Goal: Information Seeking & Learning: Learn about a topic

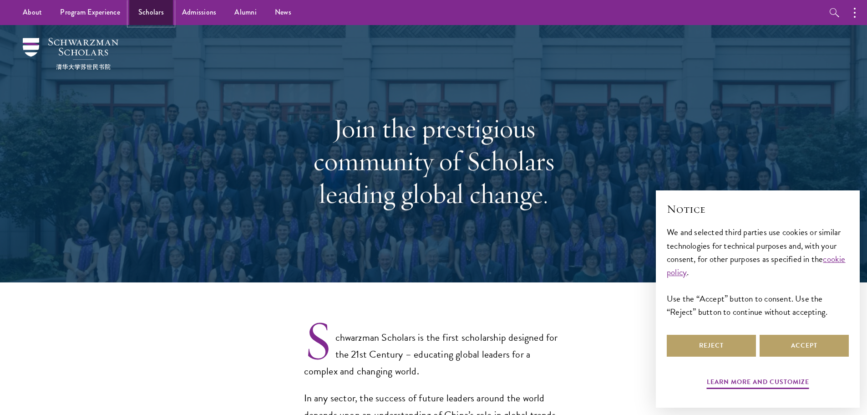
click at [164, 10] on link "Scholars" at bounding box center [151, 12] width 44 height 25
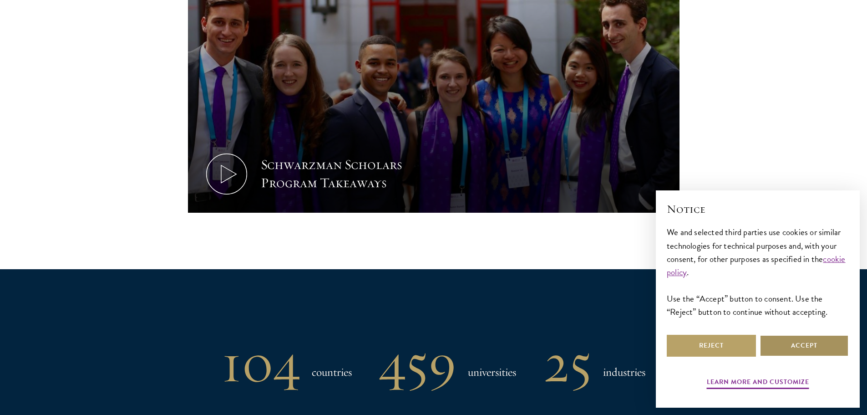
click at [781, 349] on button "Accept" at bounding box center [804, 346] width 89 height 22
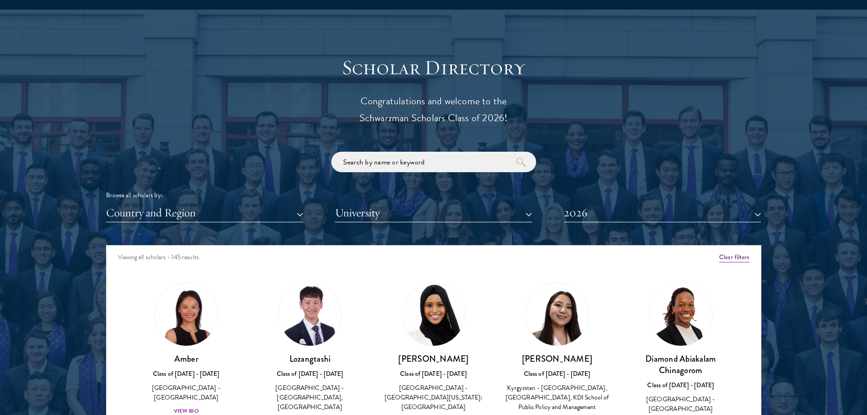
scroll to position [1001, 0]
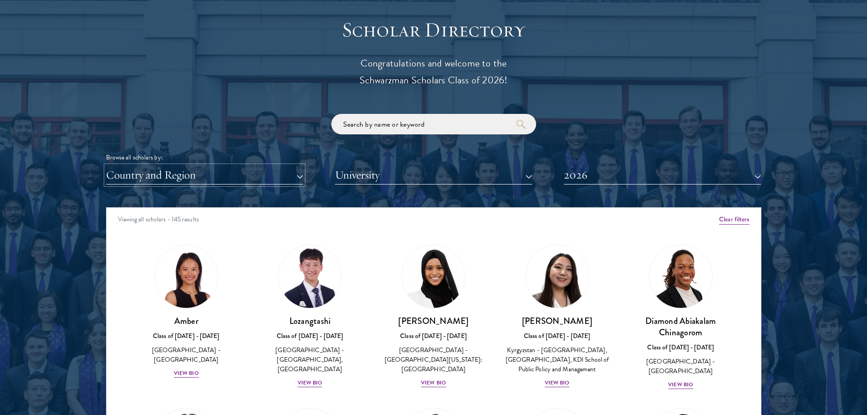
click at [243, 172] on button "Country and Region" at bounding box center [204, 175] width 197 height 19
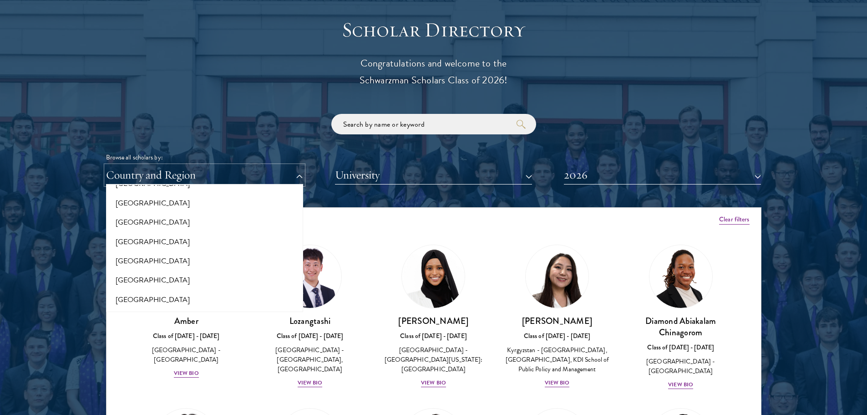
scroll to position [1863, 0]
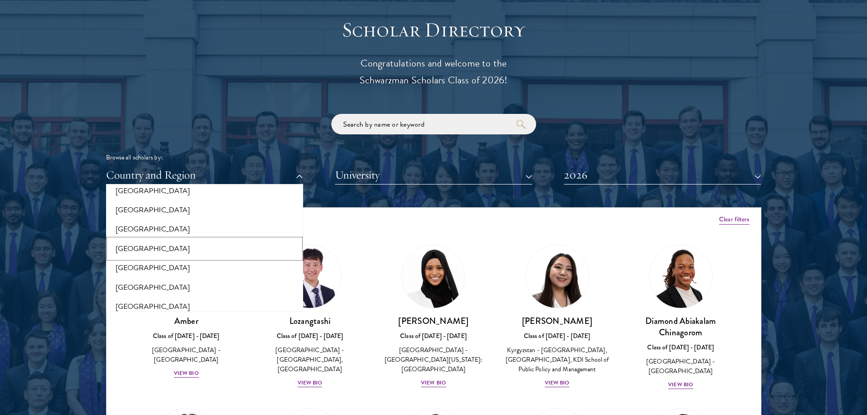
click at [135, 245] on button "[GEOGRAPHIC_DATA]" at bounding box center [205, 248] width 192 height 19
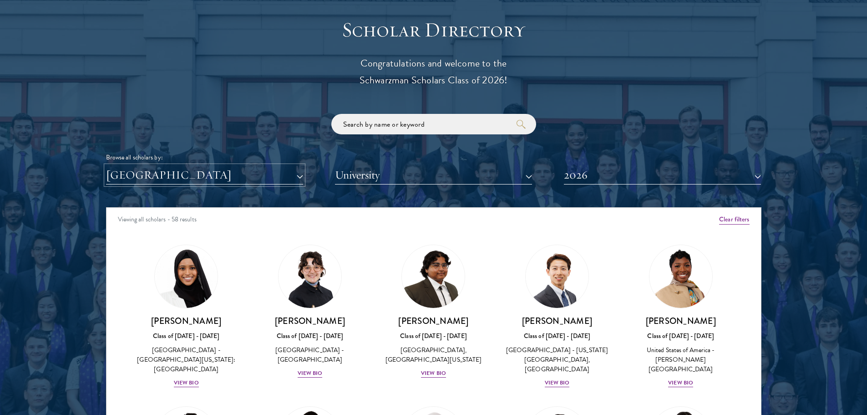
click at [190, 183] on button "[GEOGRAPHIC_DATA]" at bounding box center [204, 175] width 197 height 19
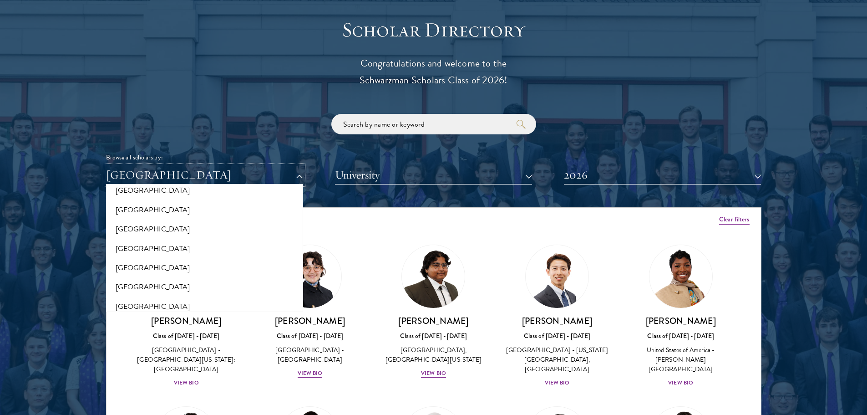
scroll to position [998, 0]
click at [123, 269] on button "[GEOGRAPHIC_DATA]" at bounding box center [205, 264] width 192 height 19
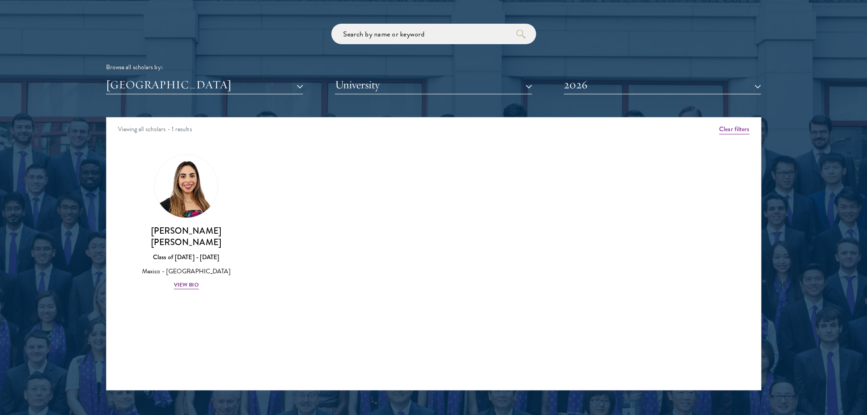
scroll to position [1092, 0]
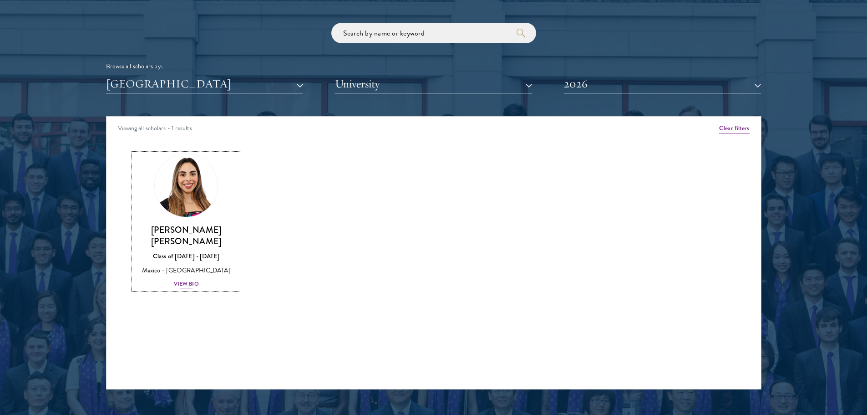
click at [210, 205] on img at bounding box center [186, 185] width 69 height 69
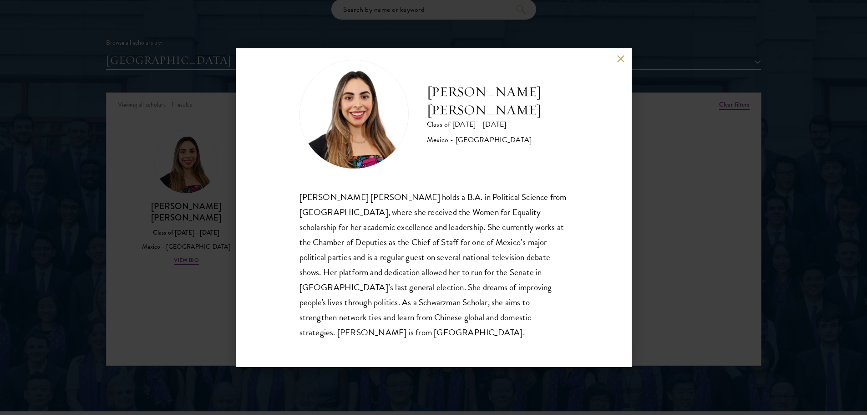
scroll to position [1138, 0]
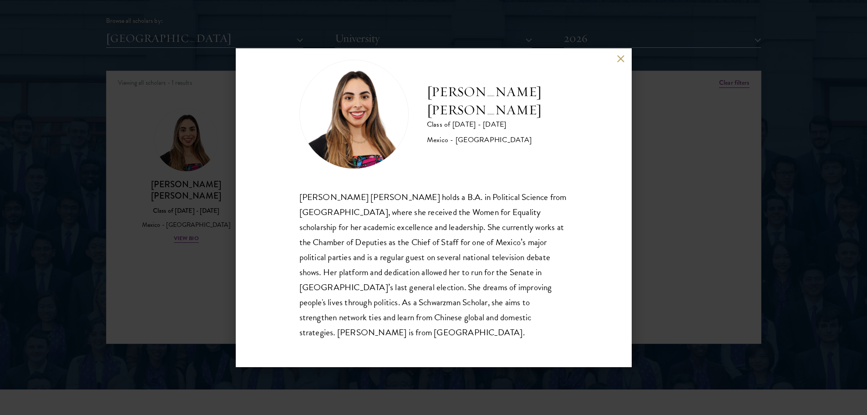
click at [74, 228] on div "[PERSON_NAME] [PERSON_NAME] Class of [DATE] - [DATE] [GEOGRAPHIC_DATA] - [GEOGR…" at bounding box center [433, 207] width 867 height 415
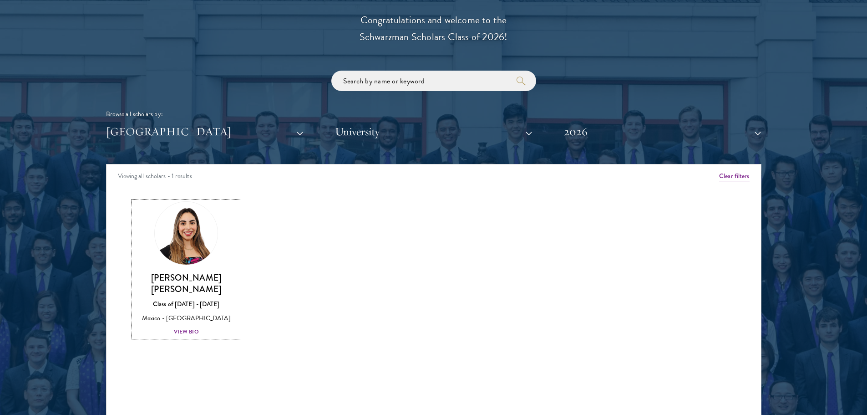
scroll to position [956, 0]
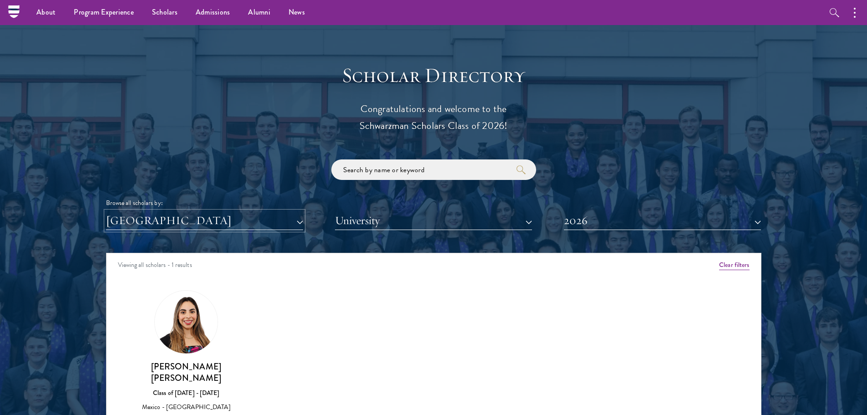
click at [263, 219] on button "[GEOGRAPHIC_DATA]" at bounding box center [204, 220] width 197 height 19
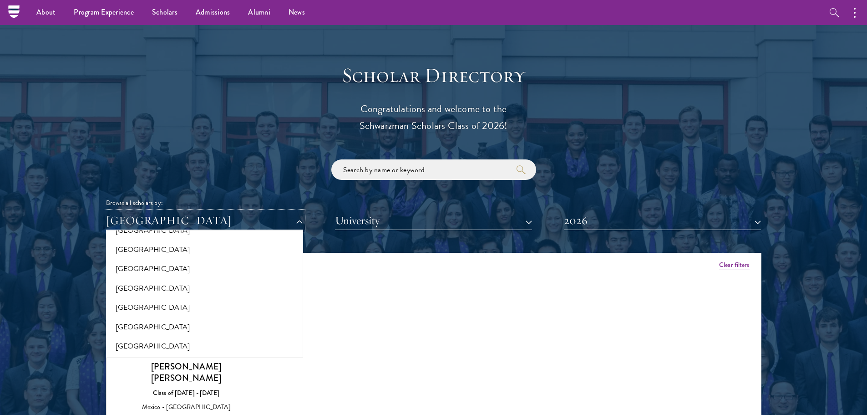
scroll to position [0, 0]
click at [194, 242] on button "All Countries and Regions" at bounding box center [205, 242] width 192 height 19
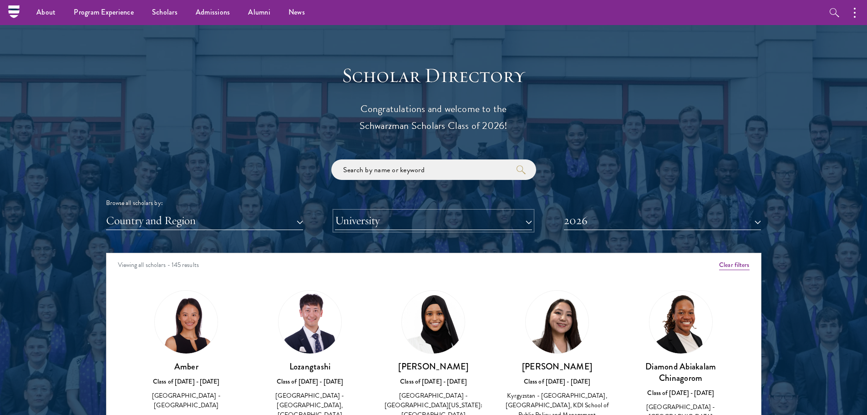
click at [404, 217] on button "University" at bounding box center [433, 220] width 197 height 19
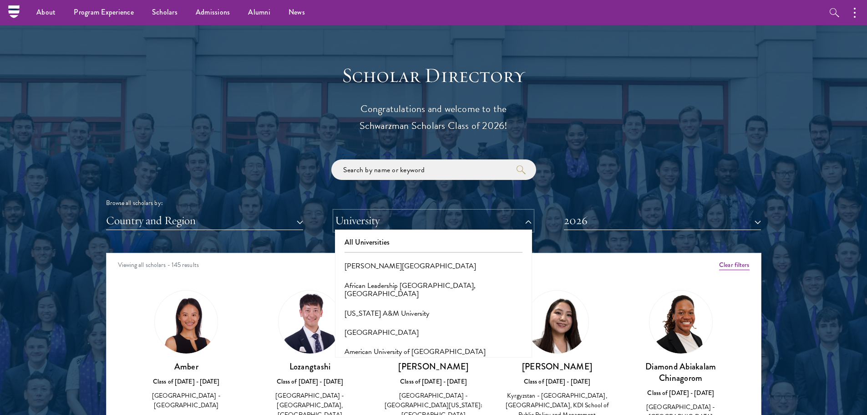
click at [404, 217] on button "University" at bounding box center [433, 220] width 197 height 19
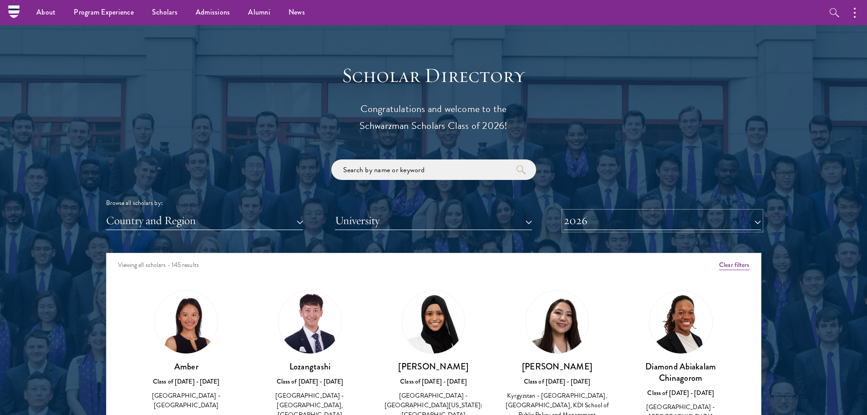
click at [589, 215] on button "2026" at bounding box center [662, 220] width 197 height 19
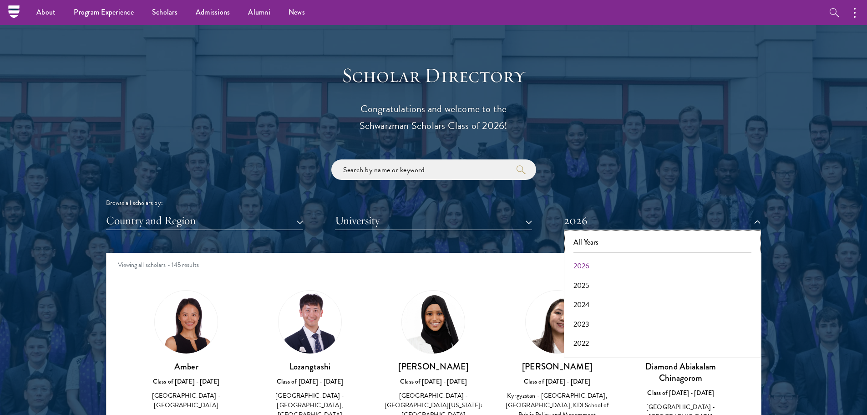
click at [581, 245] on button "All Years" at bounding box center [663, 242] width 192 height 19
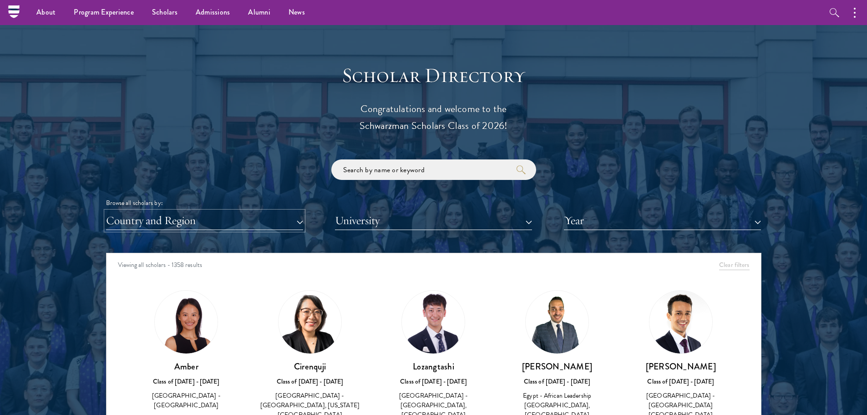
click at [158, 217] on button "Country and Region" at bounding box center [204, 220] width 197 height 19
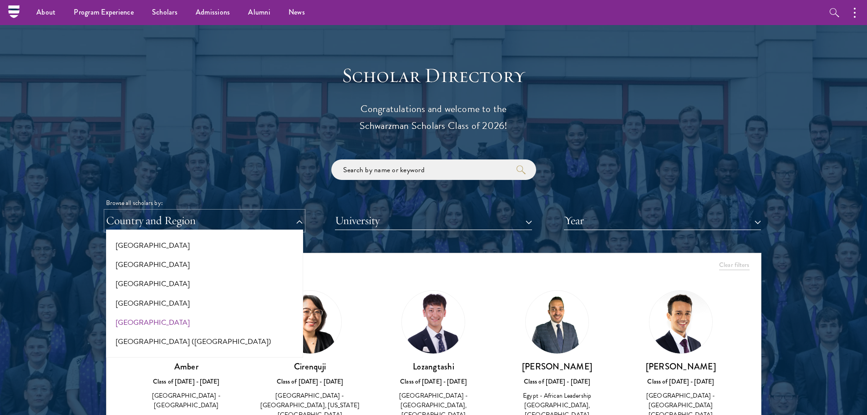
scroll to position [1047, 0]
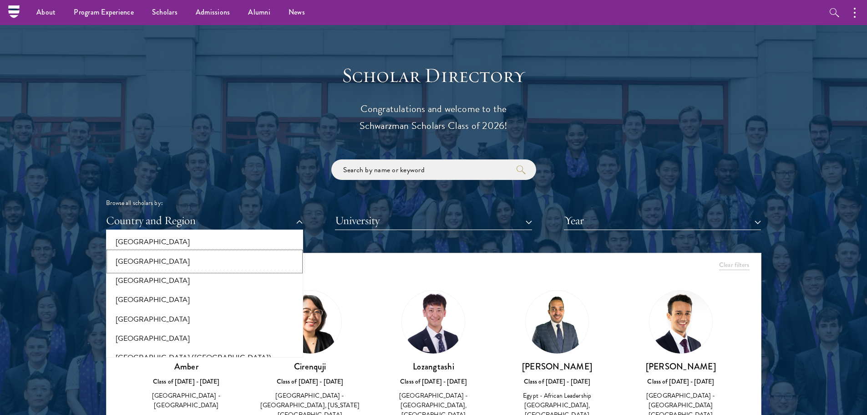
click at [148, 260] on button "[GEOGRAPHIC_DATA]" at bounding box center [205, 261] width 192 height 19
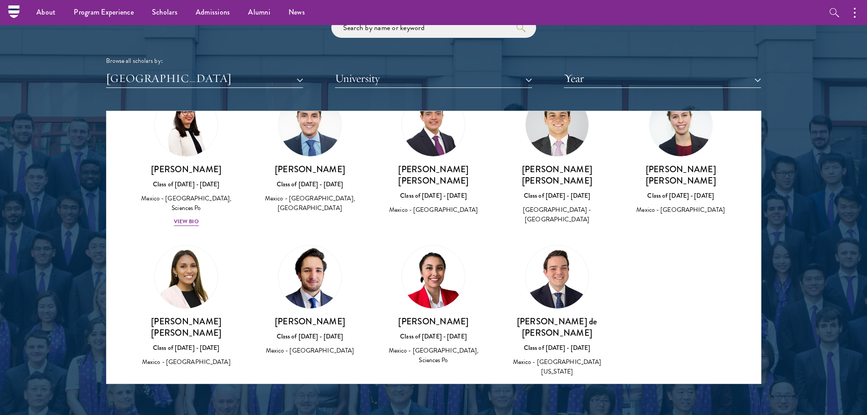
scroll to position [1092, 0]
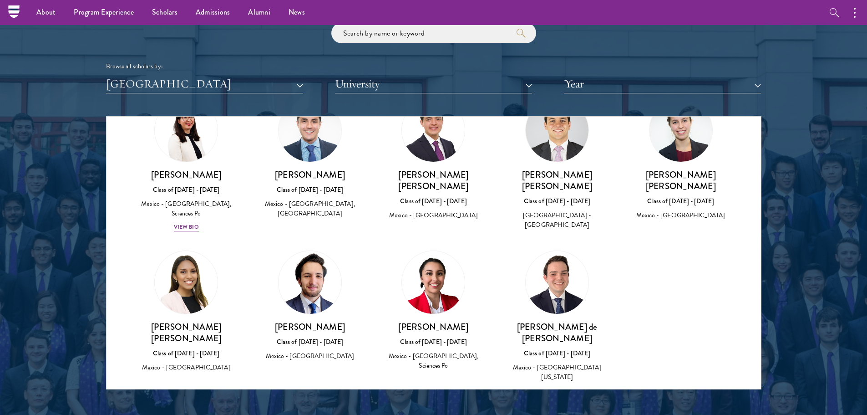
click at [542, 270] on img at bounding box center [557, 282] width 63 height 63
drag, startPoint x: 545, startPoint y: 315, endPoint x: 573, endPoint y: 292, distance: 36.5
click at [545, 321] on h3 "[PERSON_NAME] de [PERSON_NAME]" at bounding box center [557, 332] width 106 height 23
click at [674, 178] on h3 "[PERSON_NAME] [PERSON_NAME]" at bounding box center [681, 180] width 106 height 23
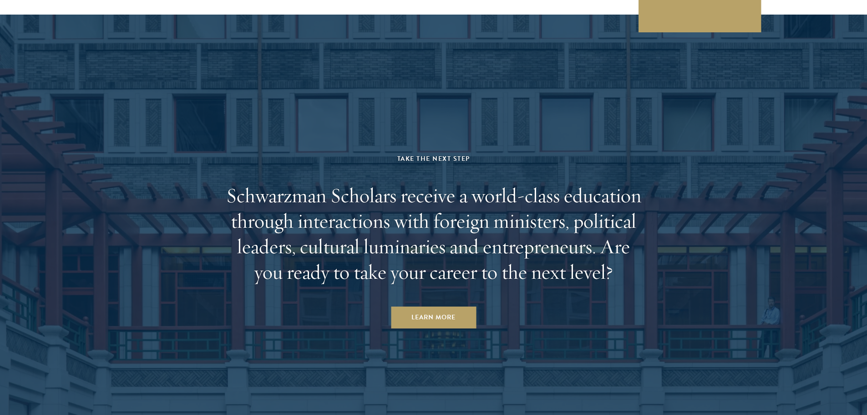
scroll to position [2861, 0]
